Goal: Transaction & Acquisition: Purchase product/service

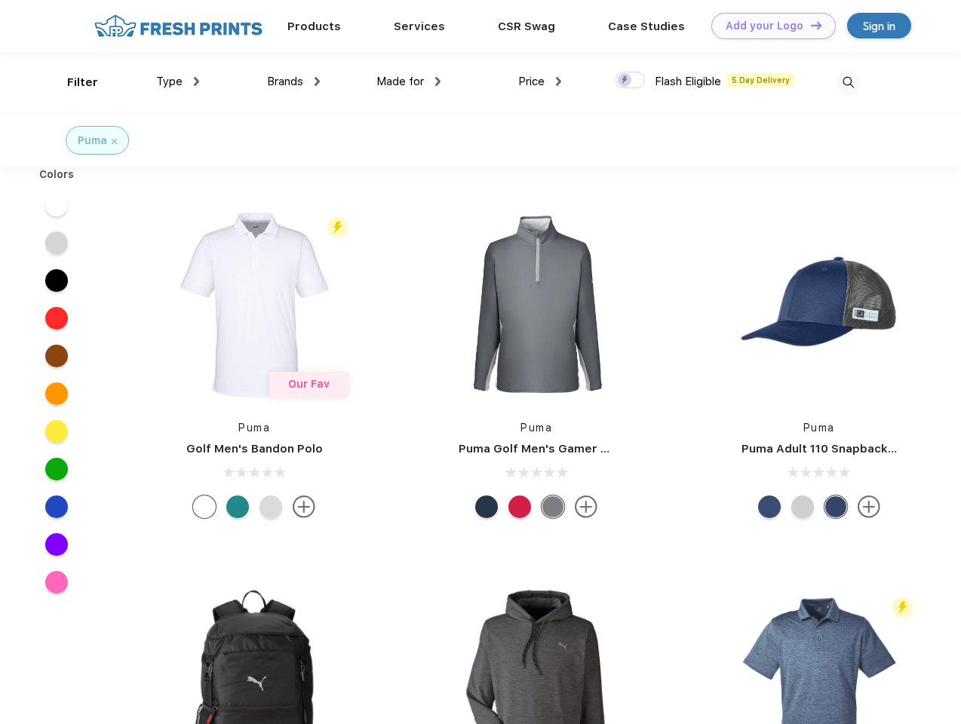
scroll to position [1, 0]
click at [768, 26] on link "Add your Logo Design Tool" at bounding box center [773, 26] width 124 height 26
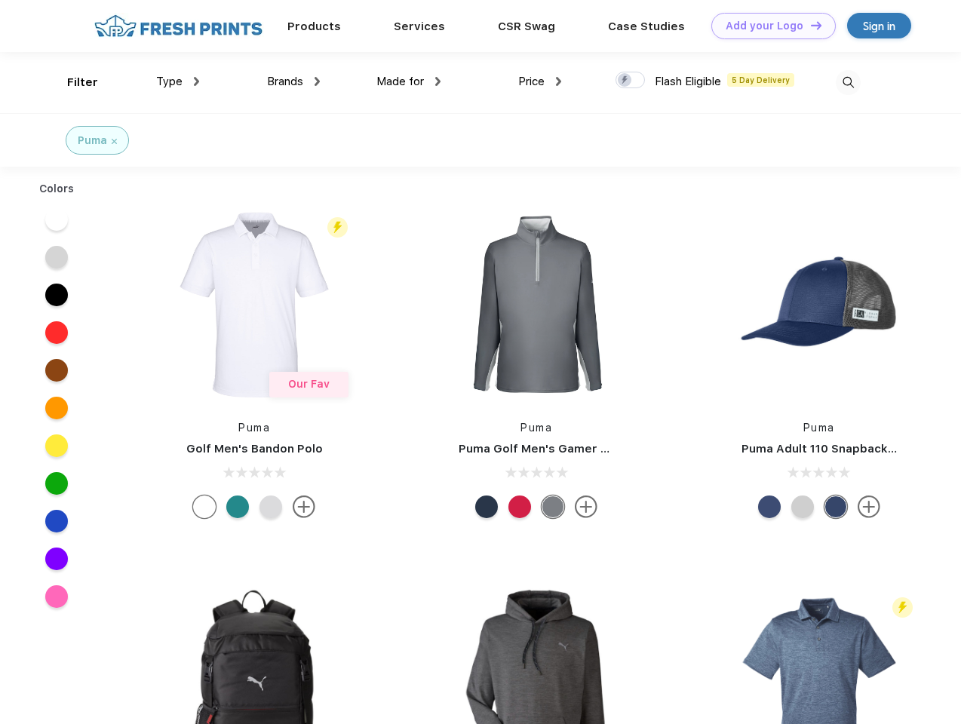
click at [0, 0] on div "Design Tool" at bounding box center [0, 0] width 0 height 0
click at [809, 25] on link "Add your Logo Design Tool" at bounding box center [773, 26] width 124 height 26
click at [72, 82] on div "Filter" at bounding box center [82, 82] width 31 height 17
click at [178, 81] on span "Type" at bounding box center [169, 82] width 26 height 14
click at [293, 81] on span "Brands" at bounding box center [285, 82] width 36 height 14
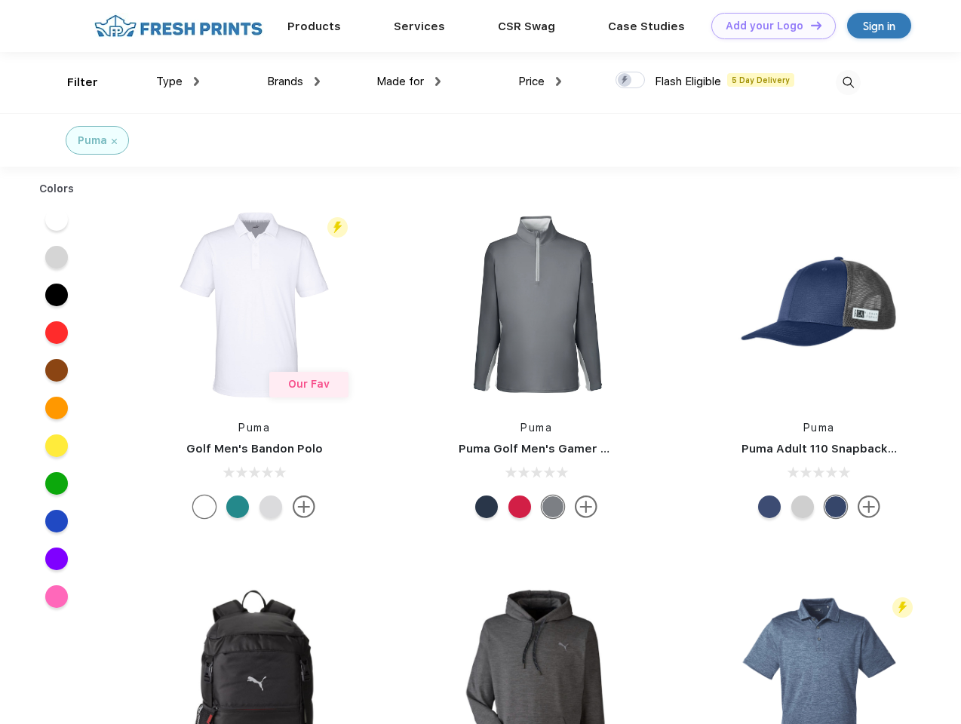
click at [409, 81] on span "Made for" at bounding box center [400, 82] width 48 height 14
click at [540, 81] on span "Price" at bounding box center [531, 82] width 26 height 14
click at [630, 81] on div at bounding box center [629, 80] width 29 height 17
click at [625, 81] on input "checkbox" at bounding box center [620, 76] width 10 height 10
click at [848, 82] on img at bounding box center [847, 82] width 25 height 25
